Goal: Find specific page/section: Find specific page/section

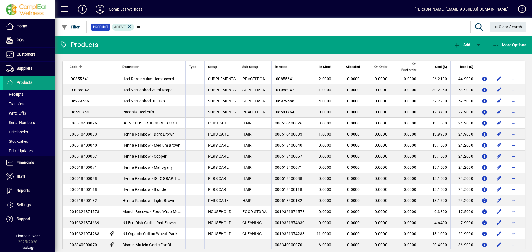
type input "***"
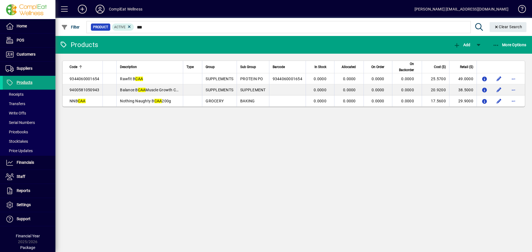
drag, startPoint x: 164, startPoint y: 28, endPoint x: 137, endPoint y: 31, distance: 26.5
click at [137, 31] on input "***" at bounding box center [300, 27] width 332 height 8
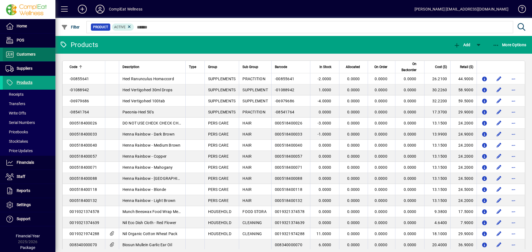
click at [39, 60] on span at bounding box center [29, 54] width 53 height 13
